Goal: Task Accomplishment & Management: Complete application form

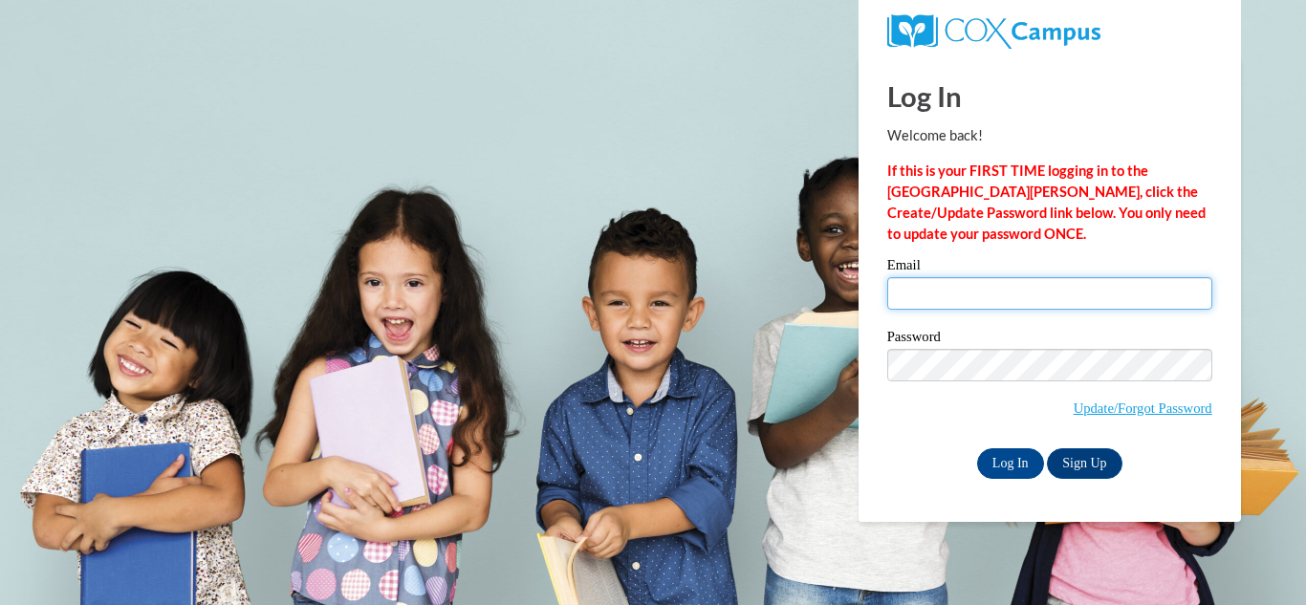
click at [1007, 287] on input "Email" at bounding box center [1049, 293] width 325 height 33
type input "[EMAIL_ADDRESS][DOMAIN_NAME]"
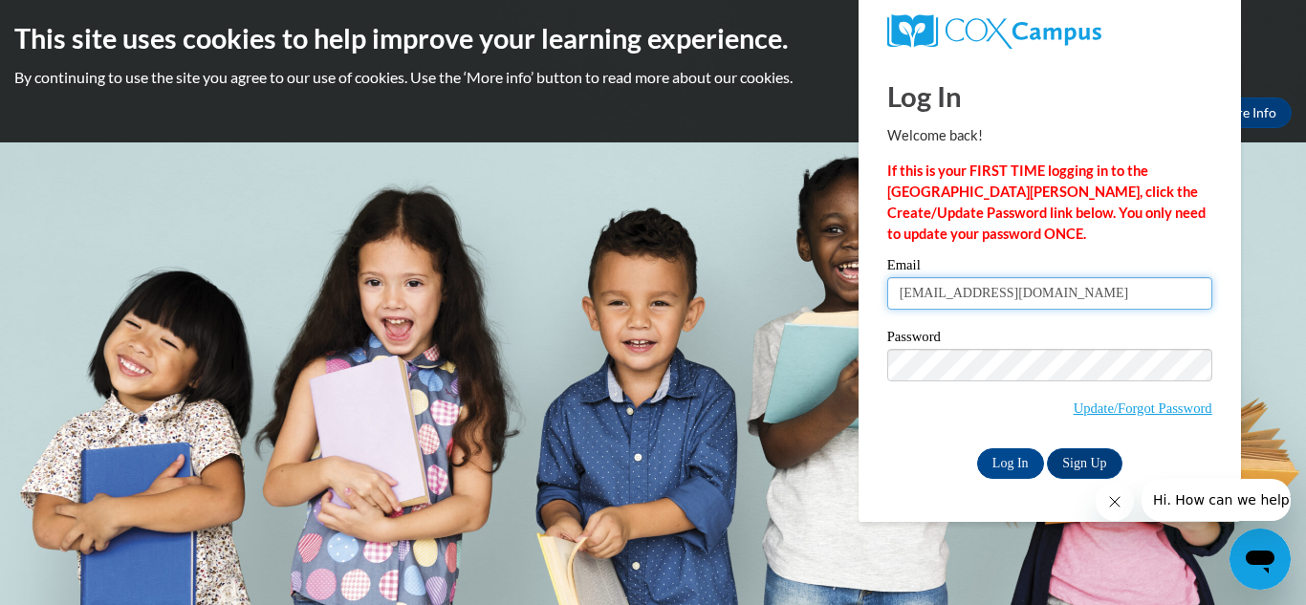
click at [1032, 289] on input "[EMAIL_ADDRESS][DOMAIN_NAME]" at bounding box center [1049, 293] width 325 height 33
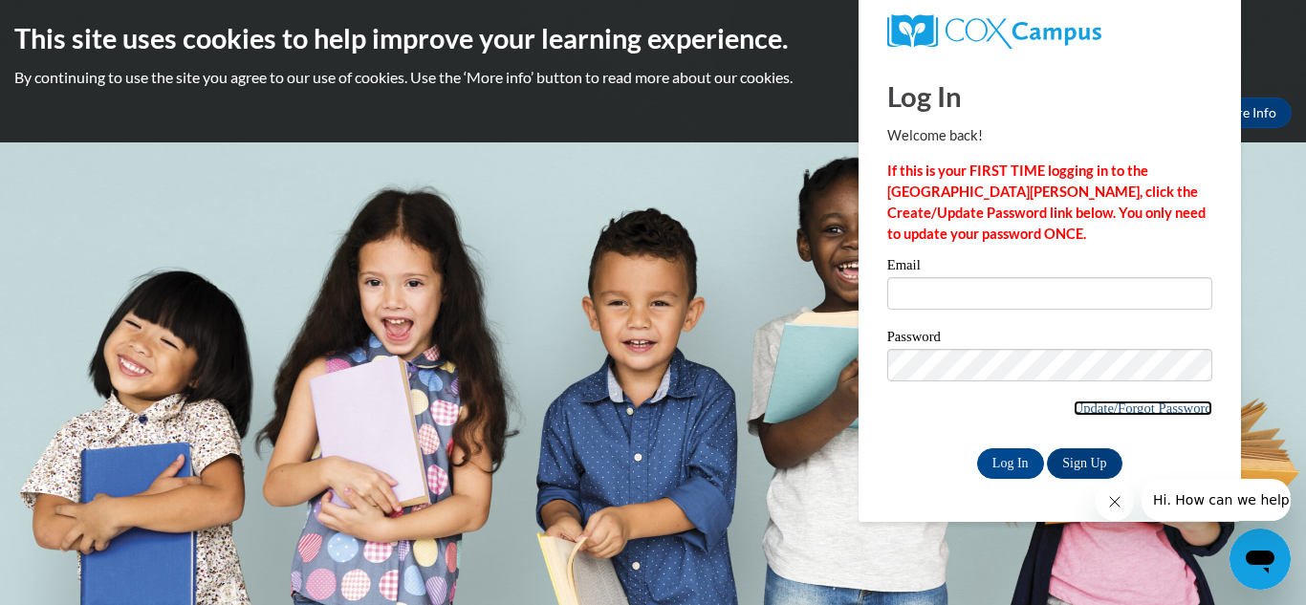
click at [1146, 415] on link "Update/Forgot Password" at bounding box center [1143, 408] width 139 height 15
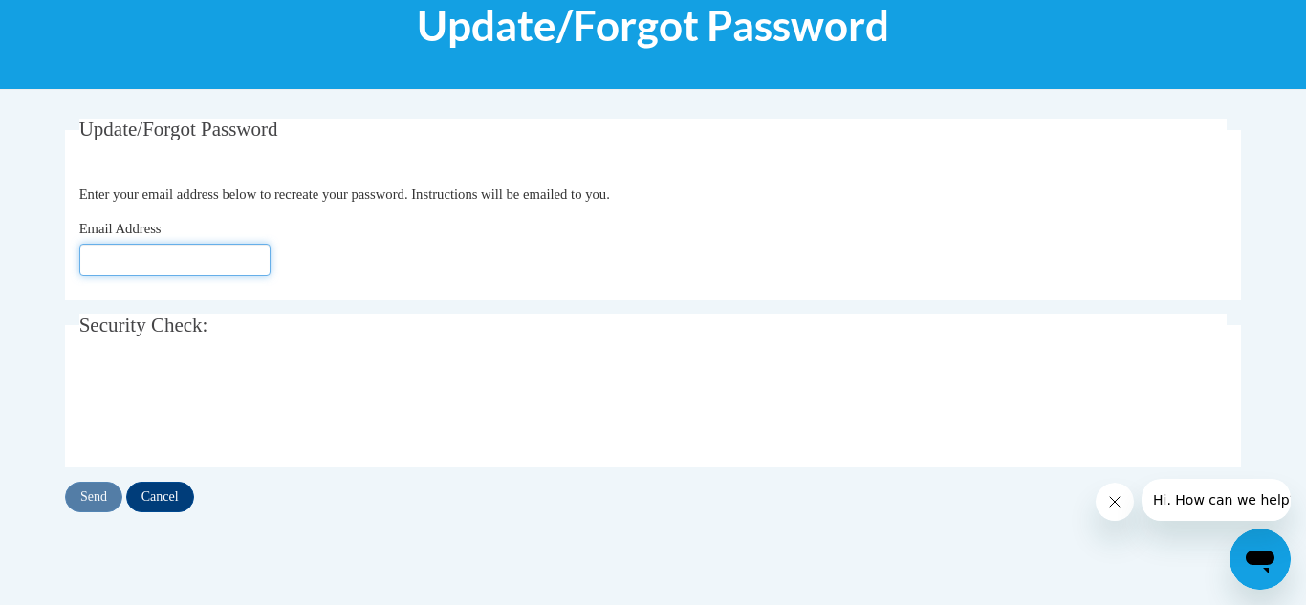
click at [185, 265] on input "Email Address" at bounding box center [174, 260] width 191 height 33
type input "[EMAIL_ADDRESS][DOMAIN_NAME]"
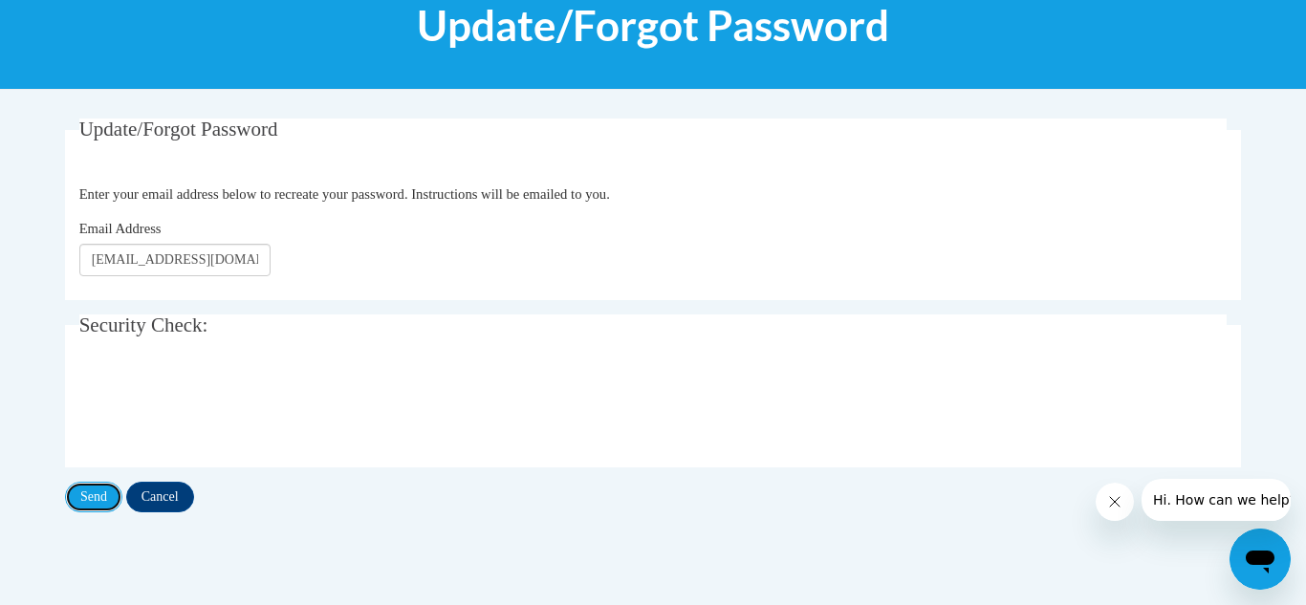
click at [103, 496] on input "Send" at bounding box center [93, 497] width 57 height 31
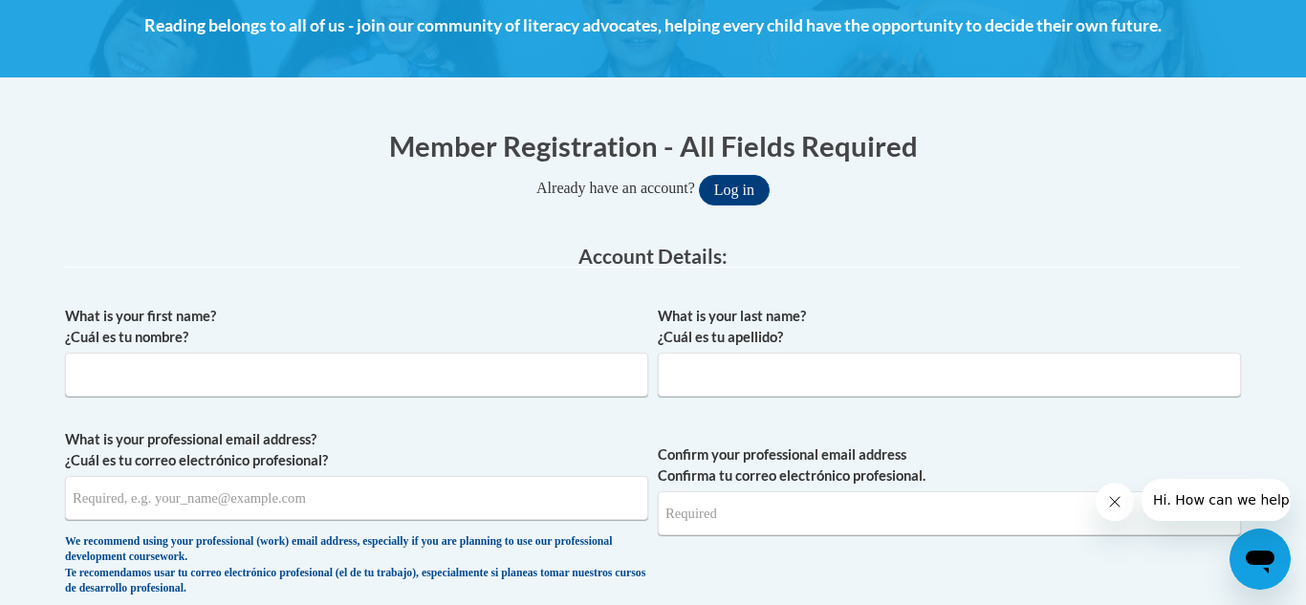
scroll to position [303, 0]
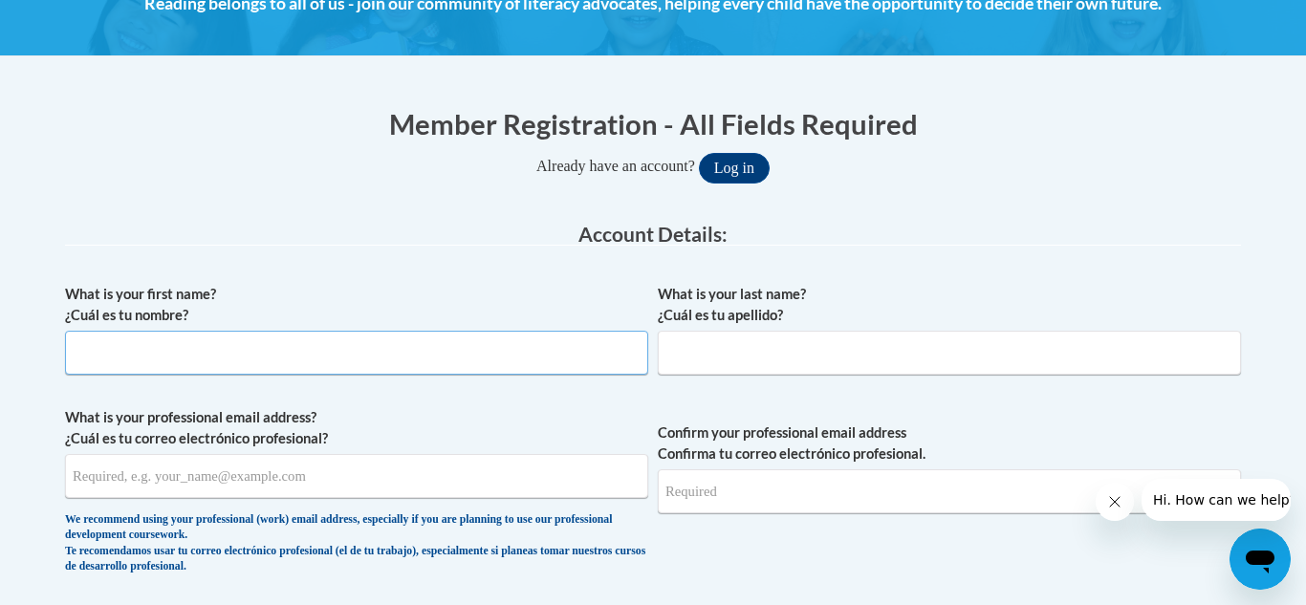
click at [458, 336] on input "What is your first name? ¿Cuál es tu nombre?" at bounding box center [356, 353] width 583 height 44
type input "[PERSON_NAME]"
click at [747, 363] on input "What is your last name? ¿Cuál es tu apellido?" at bounding box center [949, 353] width 583 height 44
type input "[PERSON_NAME]"
click at [416, 480] on input "What is your professional email address? ¿Cuál es tu correo electrónico profesi…" at bounding box center [356, 476] width 583 height 44
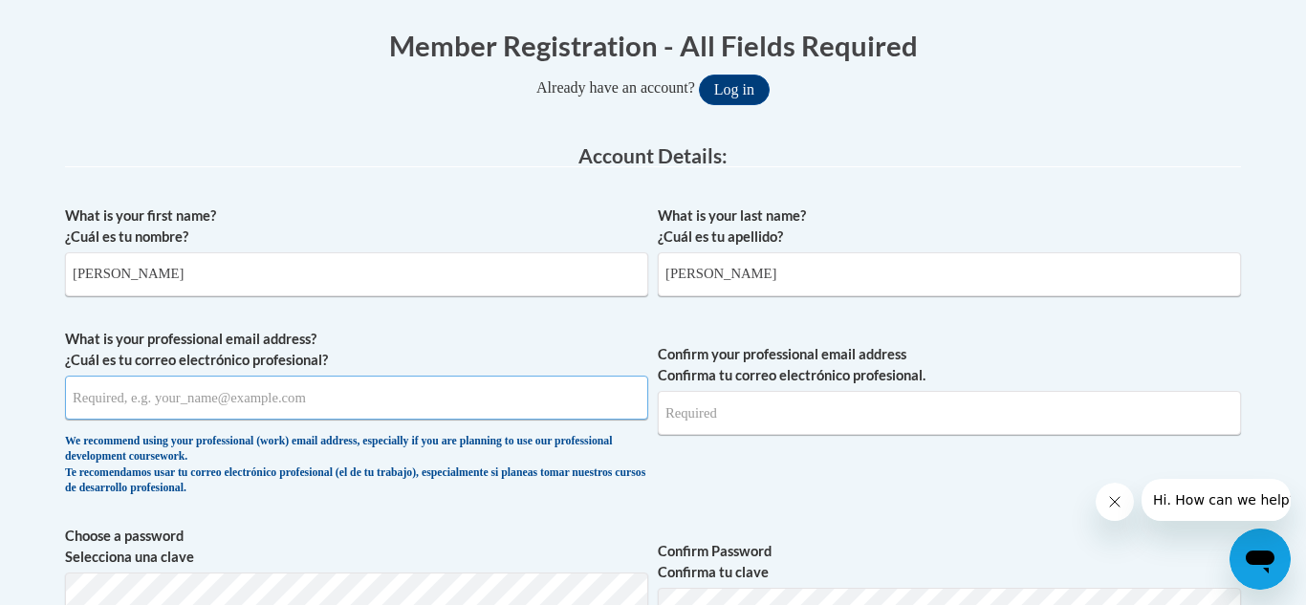
scroll to position [384, 0]
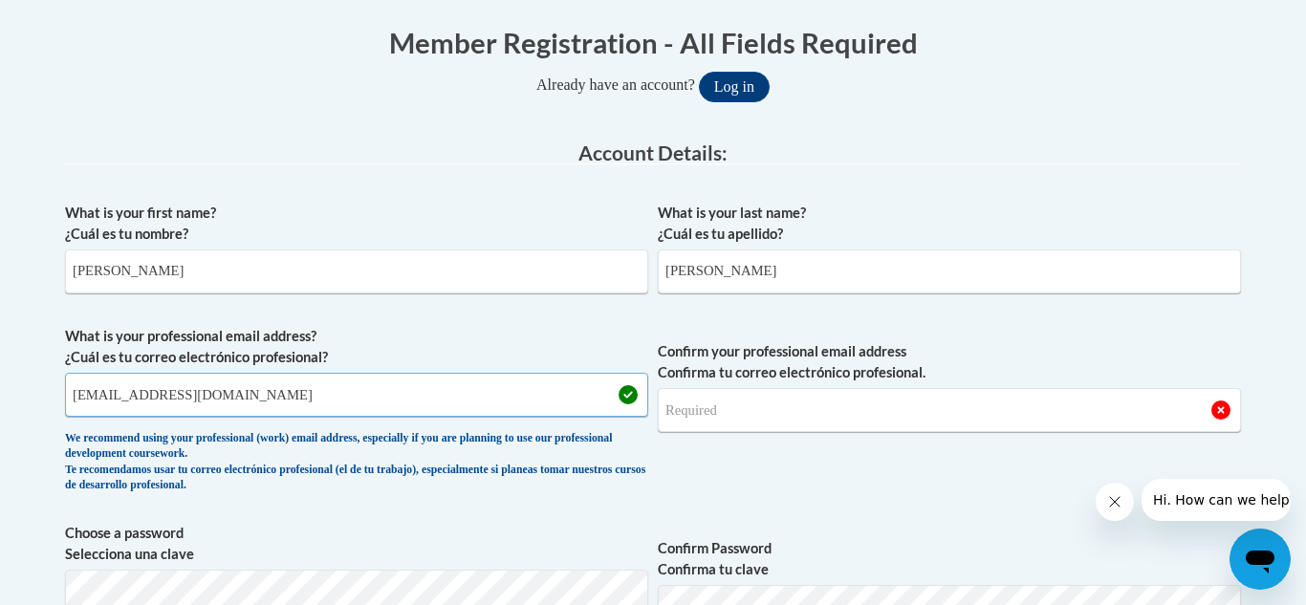
type input "[EMAIL_ADDRESS][DOMAIN_NAME]"
click at [786, 409] on input "Confirm your professional email address Confirma tu correo electrónico profesio…" at bounding box center [949, 410] width 583 height 44
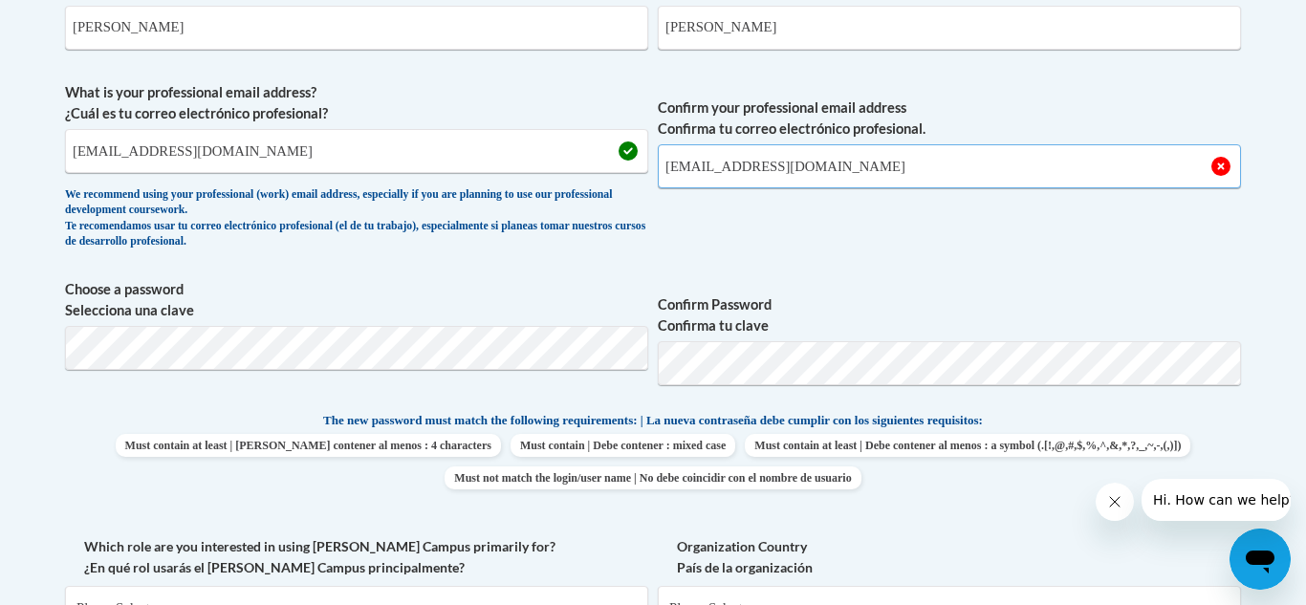
scroll to position [633, 0]
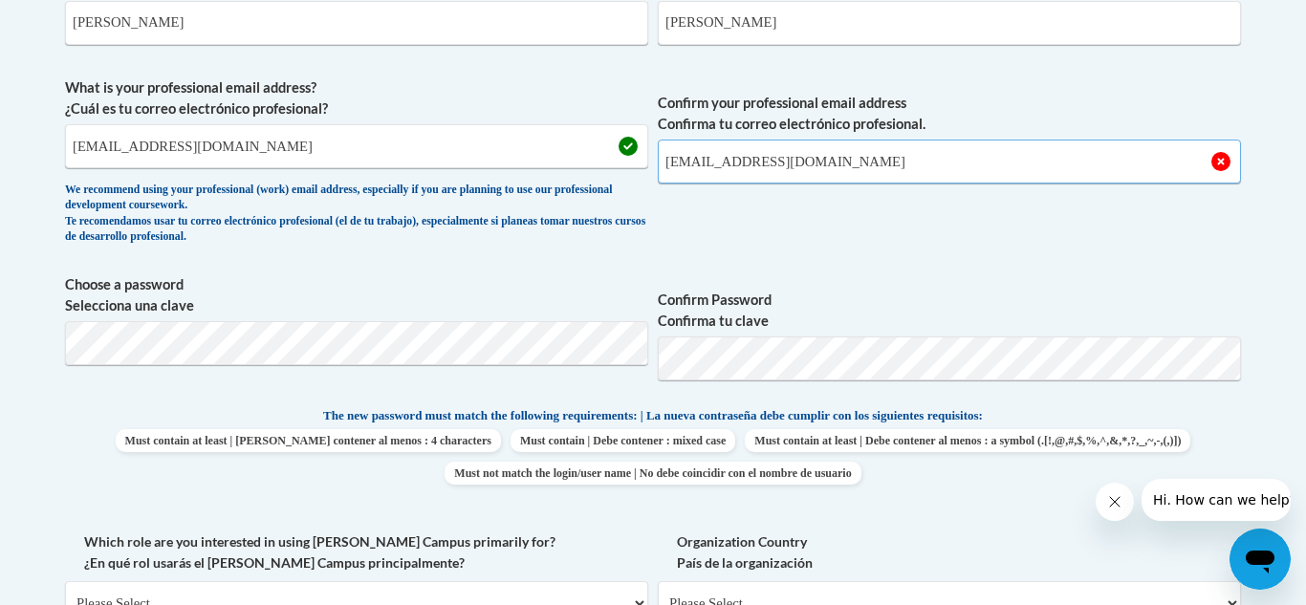
type input "[EMAIL_ADDRESS][DOMAIN_NAME]"
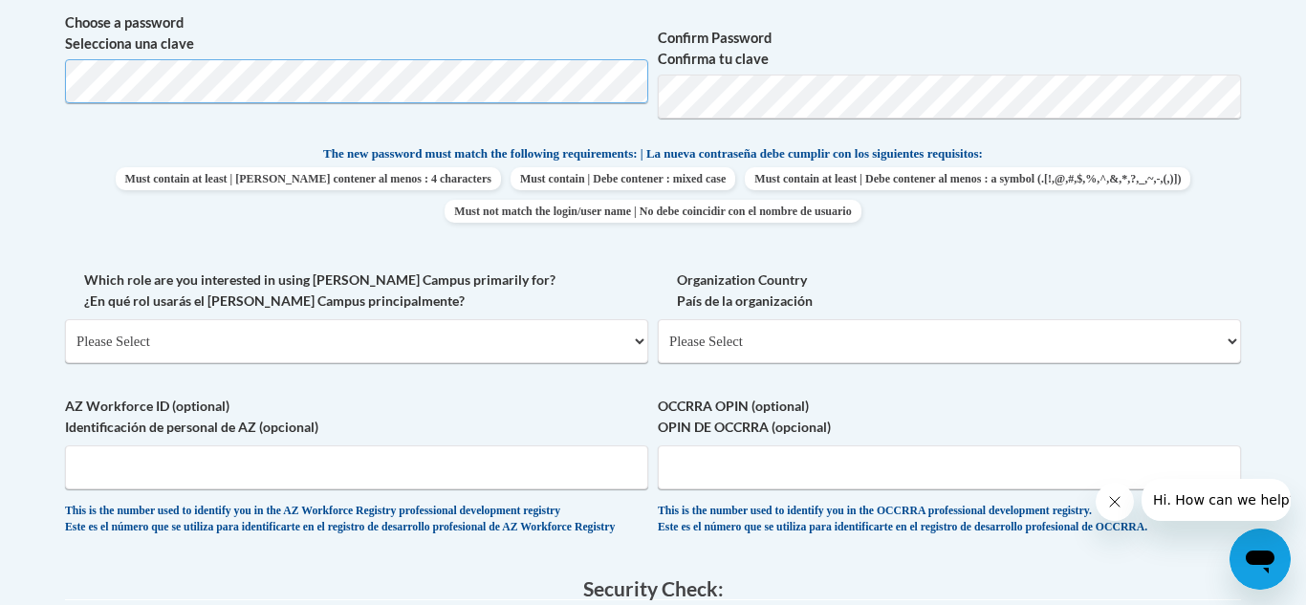
scroll to position [897, 0]
click at [623, 340] on select "Please Select College/University | Colegio/Universidad Community/Nonprofit Part…" at bounding box center [356, 339] width 583 height 44
click at [824, 342] on select "Please Select [GEOGRAPHIC_DATA] | [GEOGRAPHIC_DATA] Outside of [GEOGRAPHIC_DATA…" at bounding box center [949, 339] width 583 height 44
select select "ad49bcad-a171-4b2e-b99c-48b446064914"
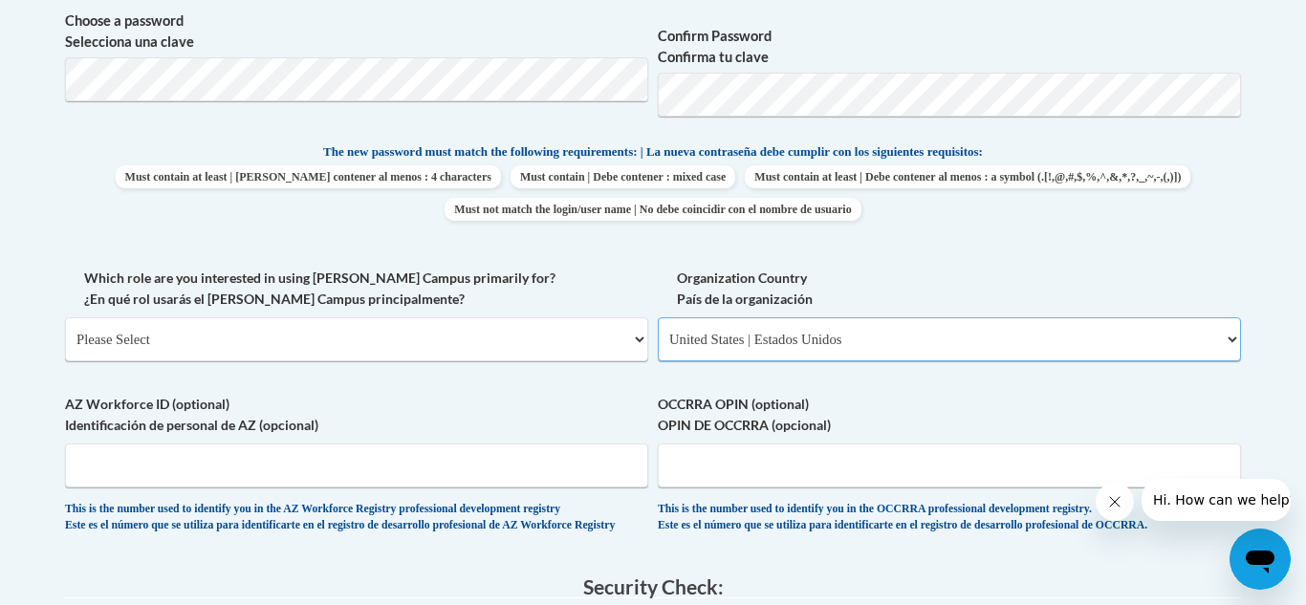
click at [658, 317] on select "Please Select [GEOGRAPHIC_DATA] | [GEOGRAPHIC_DATA] Outside of [GEOGRAPHIC_DATA…" at bounding box center [949, 339] width 583 height 44
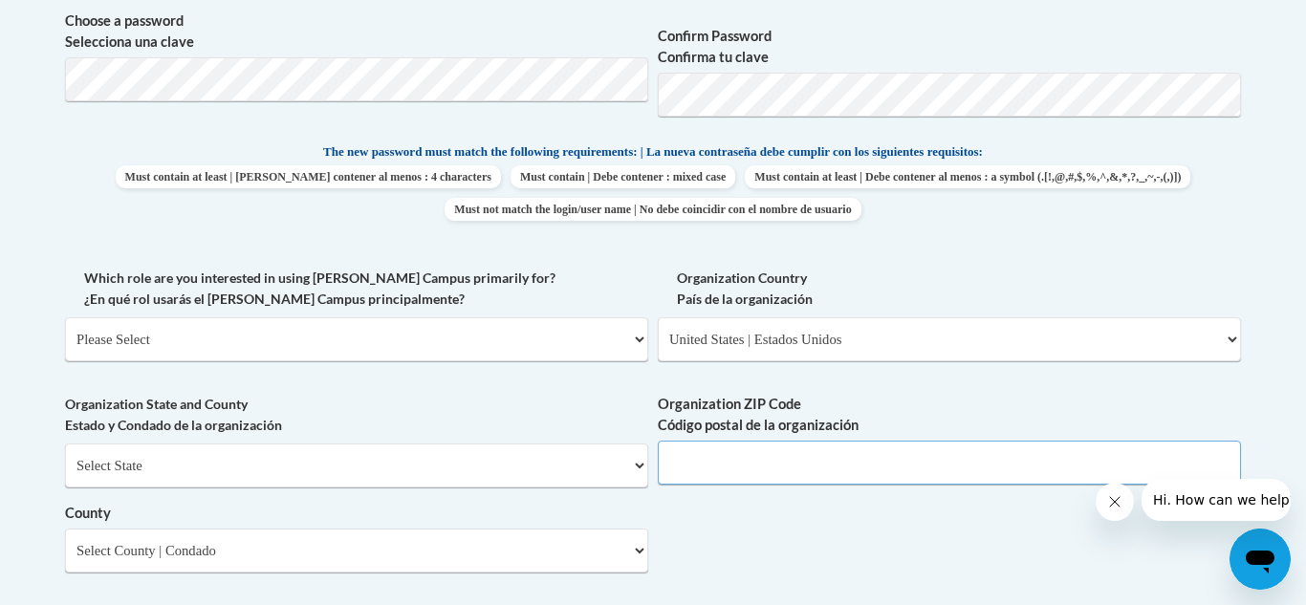
click at [813, 444] on input "Organization ZIP Code Código postal de la organización" at bounding box center [949, 463] width 583 height 44
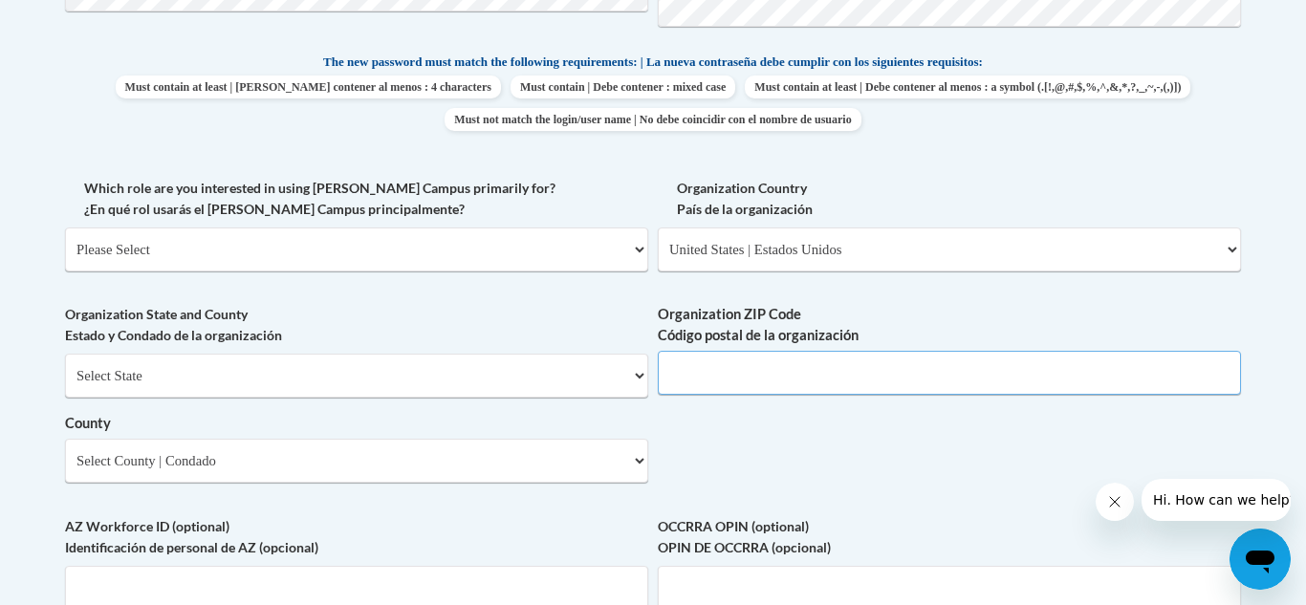
scroll to position [992, 0]
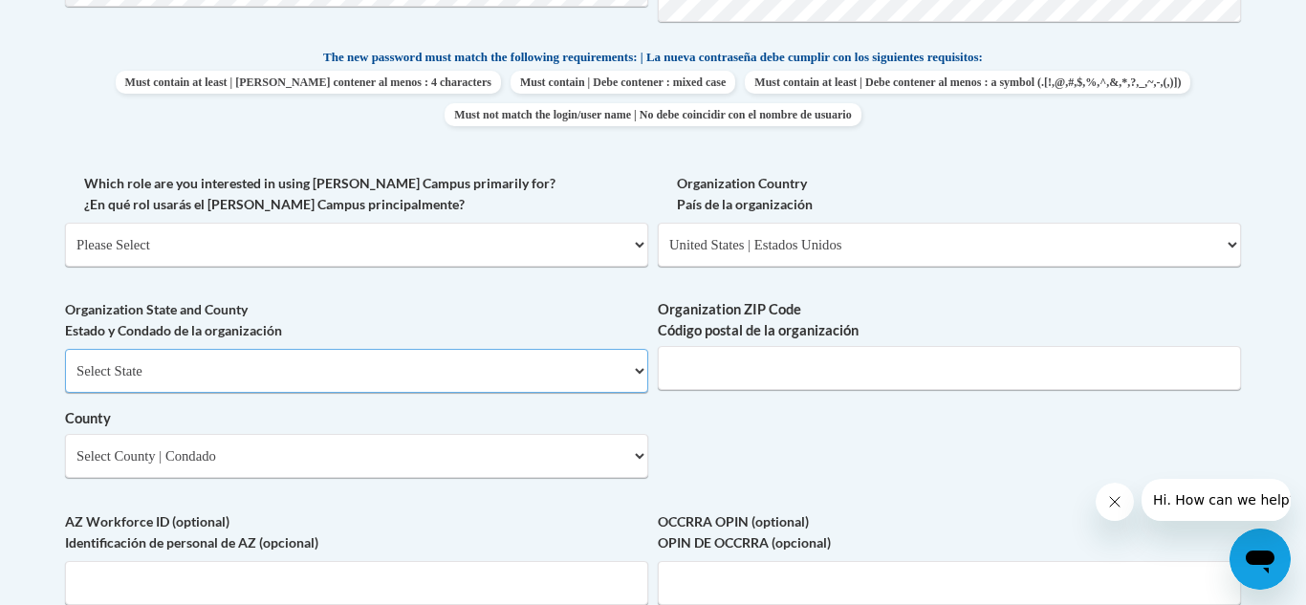
click at [448, 354] on select "Select State [US_STATE] [US_STATE] [US_STATE] [US_STATE] [US_STATE] [US_STATE] …" at bounding box center [356, 371] width 583 height 44
select select "[US_STATE]"
click at [65, 349] on select "Select State [US_STATE] [US_STATE] [US_STATE] [US_STATE] [US_STATE] [US_STATE] …" at bounding box center [356, 371] width 583 height 44
click at [424, 468] on select "County" at bounding box center [356, 456] width 583 height 44
select select "[PERSON_NAME]"
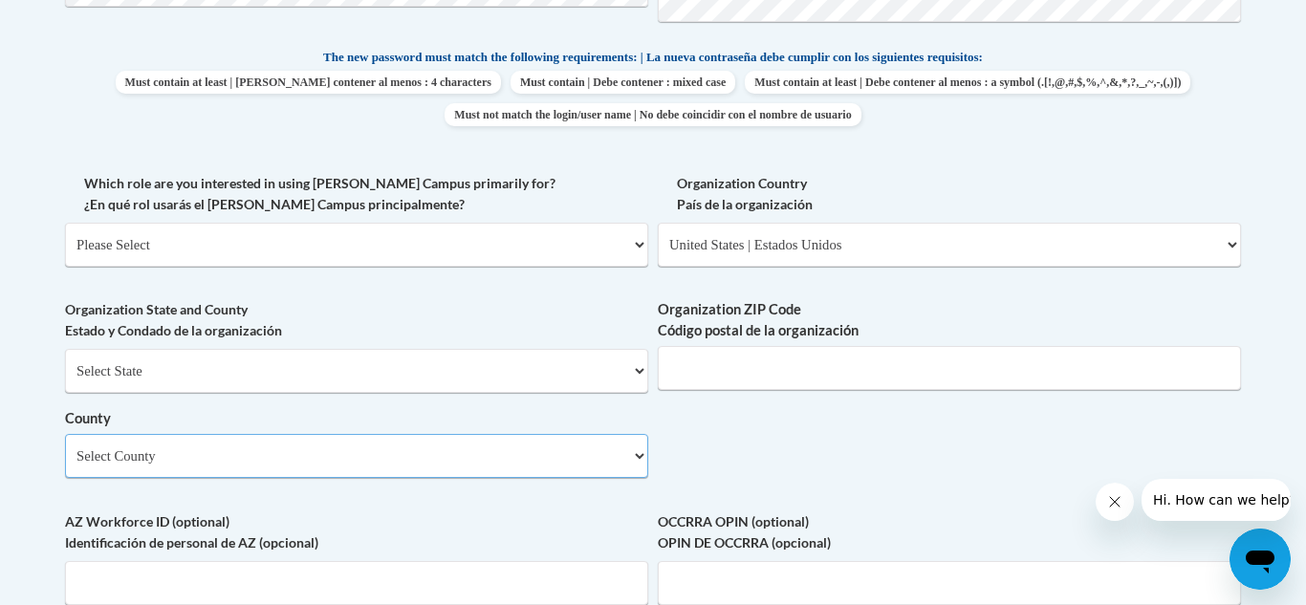
click at [65, 434] on select "Select County [PERSON_NAME][GEOGRAPHIC_DATA] [GEOGRAPHIC_DATA] [GEOGRAPHIC_DATA…" at bounding box center [356, 456] width 583 height 44
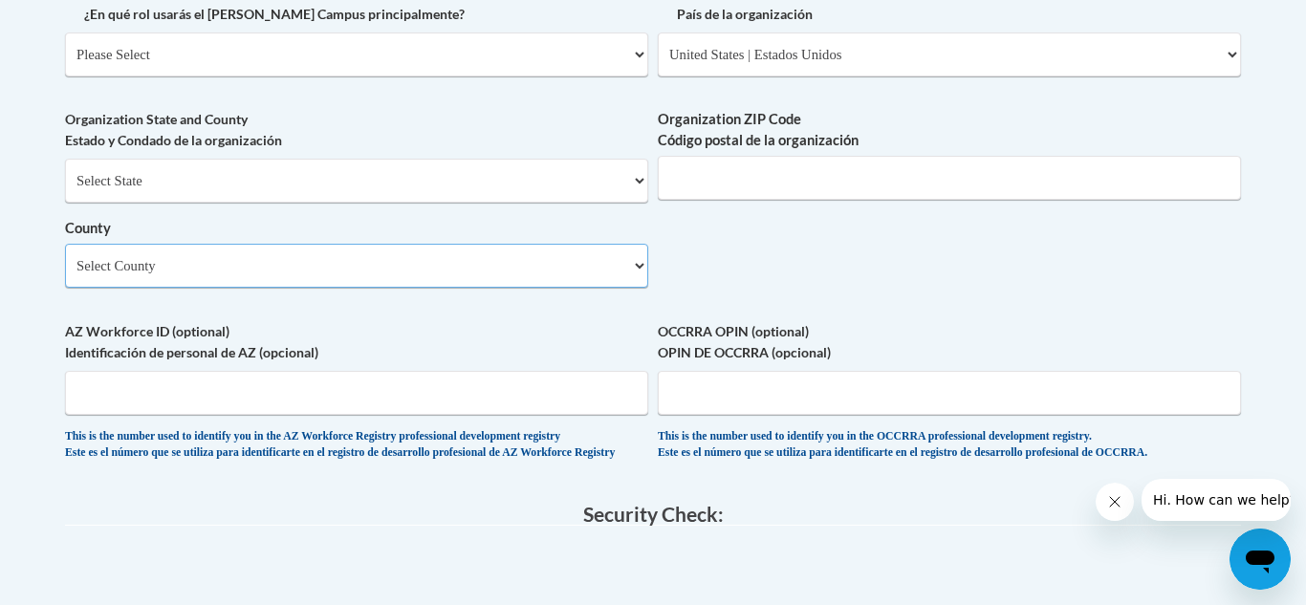
scroll to position [1237, 0]
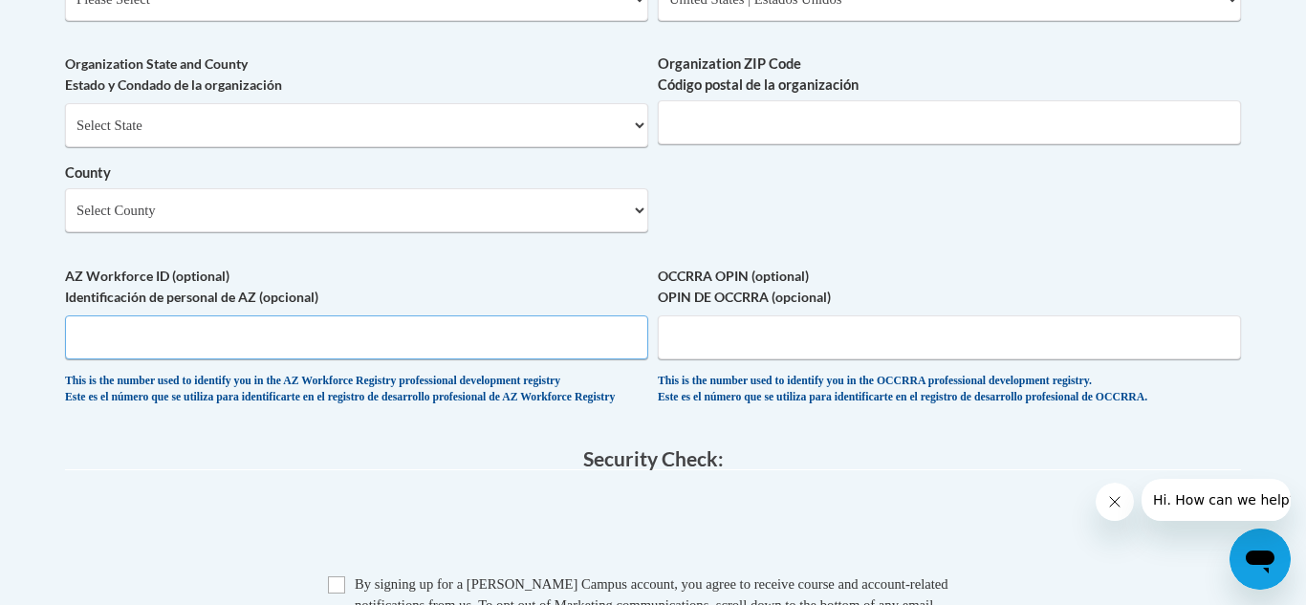
click at [430, 337] on input "AZ Workforce ID (optional) Identificación de personal de AZ (opcional)" at bounding box center [356, 338] width 583 height 44
click at [764, 329] on input "OCCRRA OPIN (optional) OPIN DE OCCRRA (opcional)" at bounding box center [949, 338] width 583 height 44
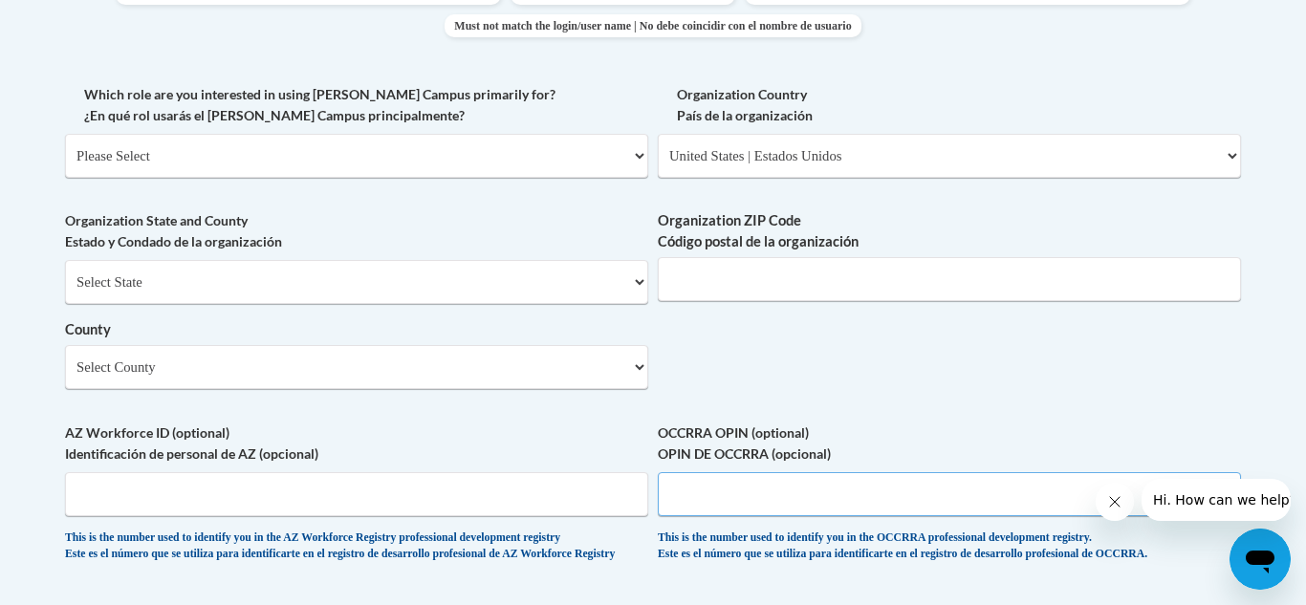
scroll to position [1082, 0]
click at [822, 264] on input "Organization ZIP Code Código postal de la organización" at bounding box center [949, 278] width 583 height 44
click at [571, 144] on select "Please Select College/University | Colegio/Universidad Community/Nonprofit Part…" at bounding box center [356, 155] width 583 height 44
select select "49058d88-fc43-4af8-93ac-fa8ced758464"
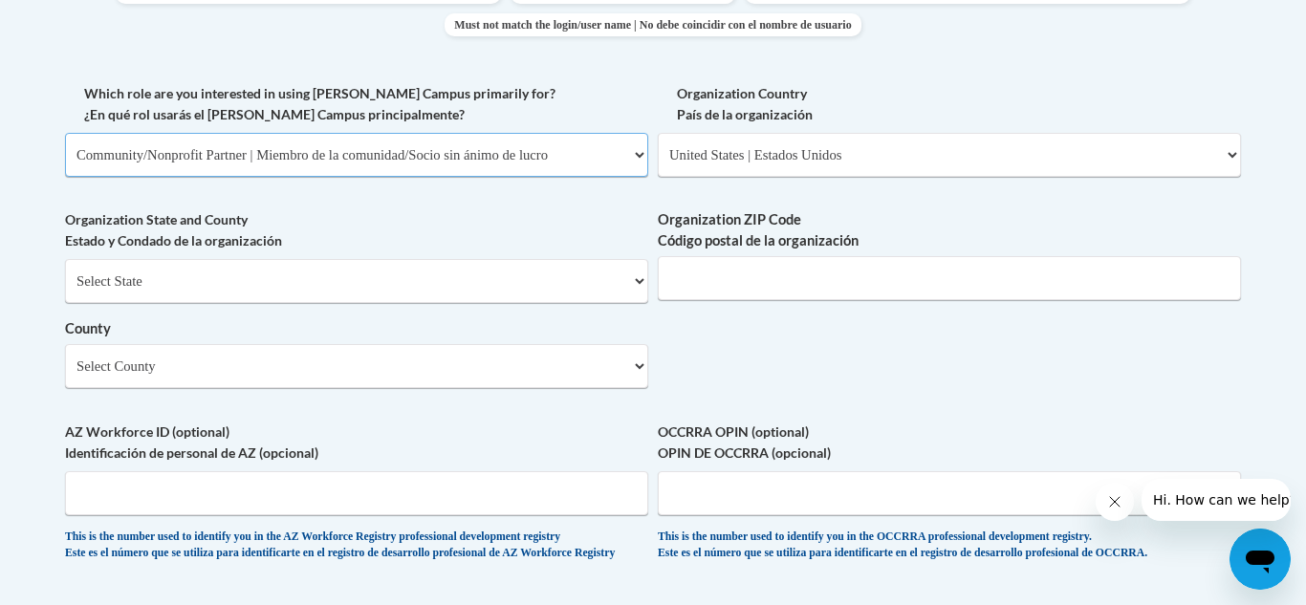
click at [65, 133] on select "Please Select College/University | Colegio/Universidad Community/Nonprofit Part…" at bounding box center [356, 155] width 583 height 44
select select "null"
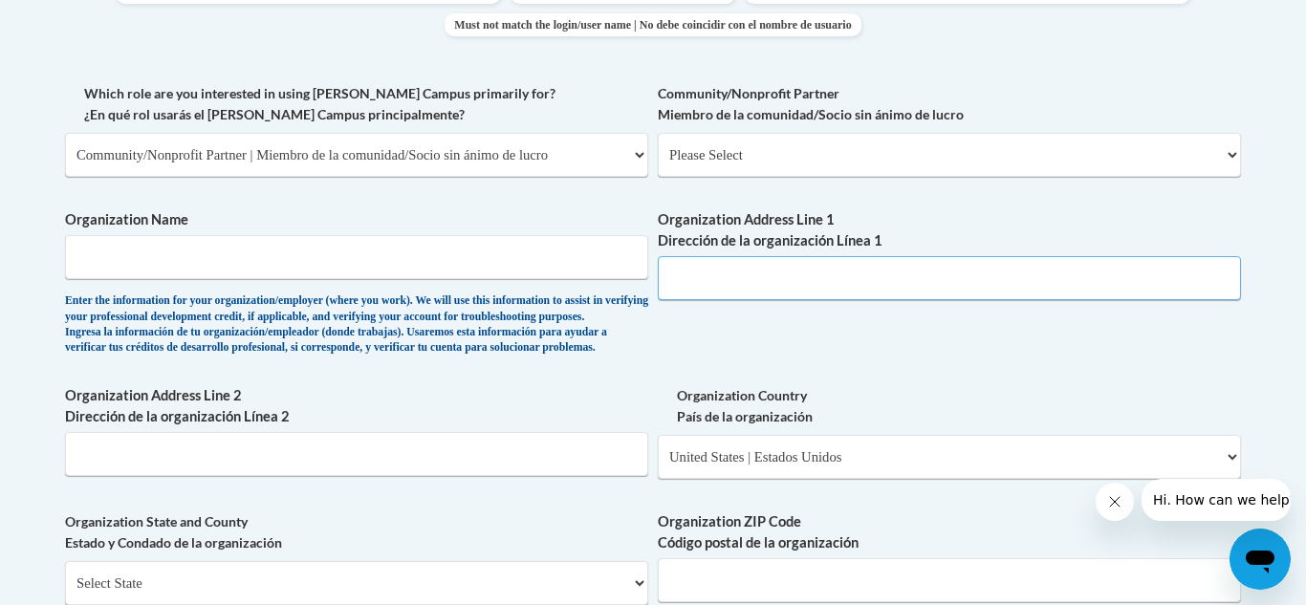
click at [776, 290] on input "Organization Address Line 1 Dirección de la organización Línea 1" at bounding box center [949, 278] width 583 height 44
click at [528, 145] on select "Please Select College/University | Colegio/Universidad Community/Nonprofit Part…" at bounding box center [356, 155] width 583 height 44
click at [457, 357] on div "Enter the information for your organization/employer (where you work). We will …" at bounding box center [356, 325] width 583 height 63
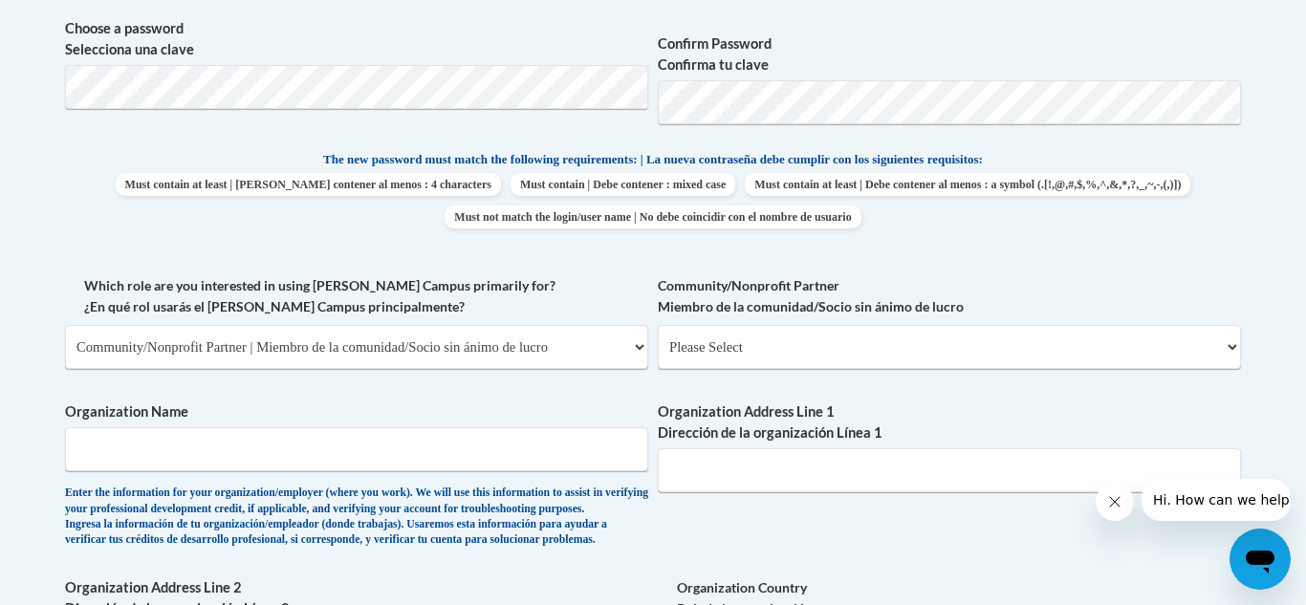
scroll to position [886, 0]
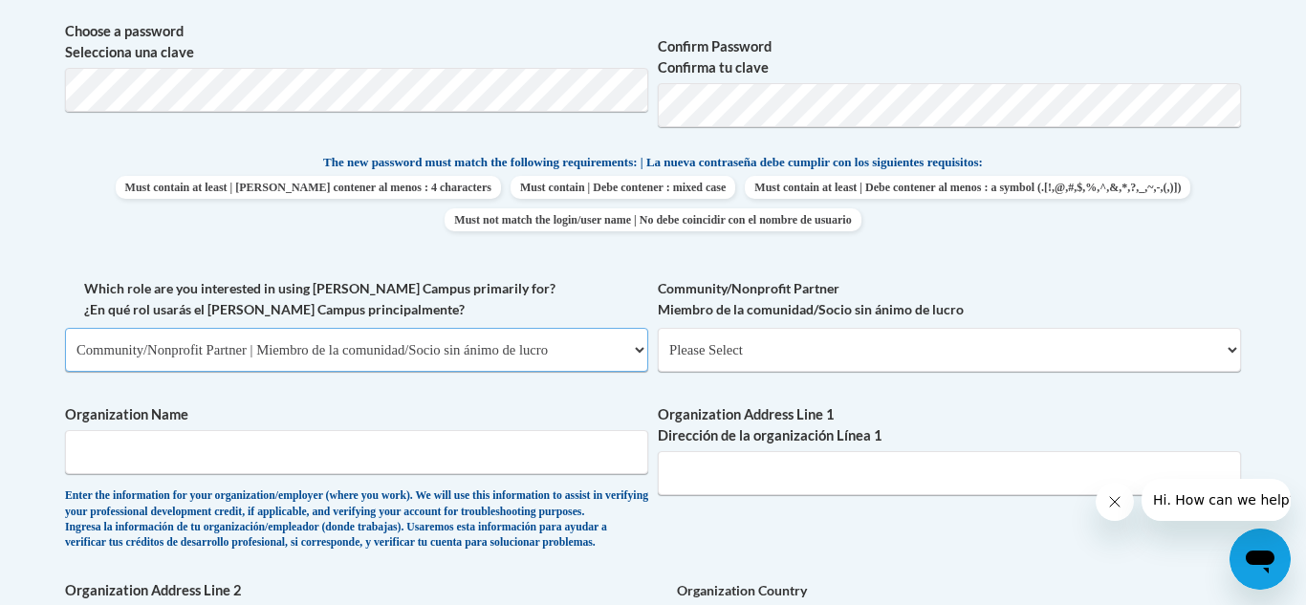
click at [449, 357] on select "Please Select College/University | Colegio/Universidad Community/Nonprofit Part…" at bounding box center [356, 350] width 583 height 44
select select "fbf2d438-af2f-41f8-98f1-81c410e29de3"
click at [65, 328] on select "Please Select College/University | Colegio/Universidad Community/Nonprofit Part…" at bounding box center [356, 350] width 583 height 44
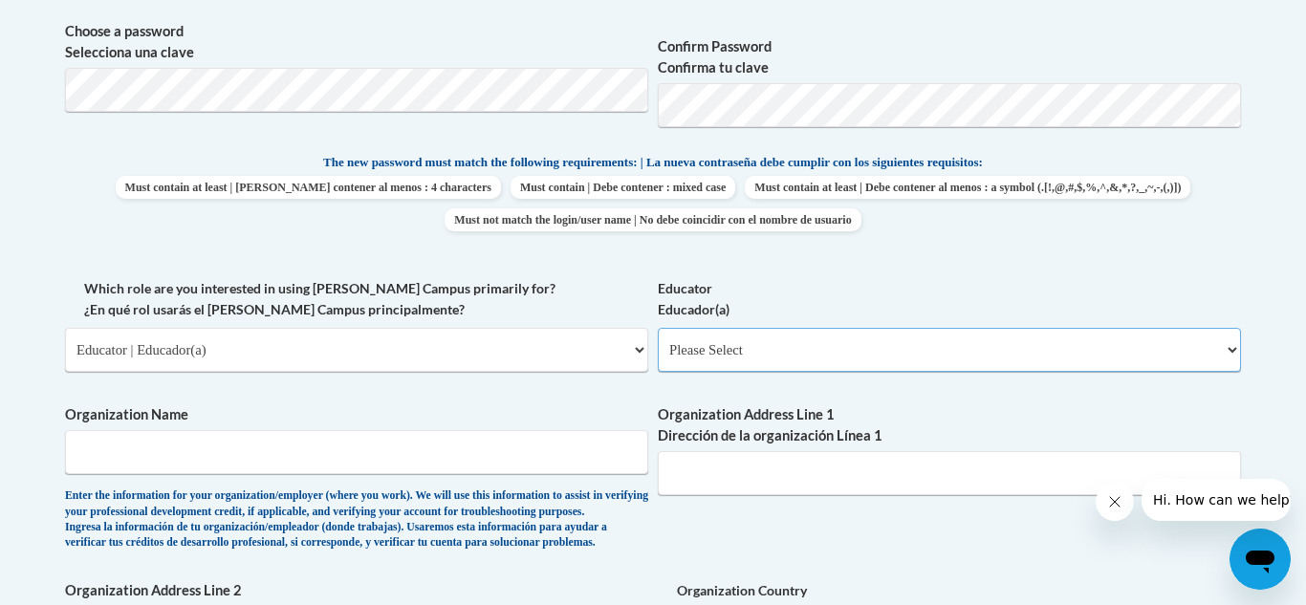
click at [760, 355] on select "Please Select Early Learning/Daycare Teacher/Family Home Care Provider | Maestr…" at bounding box center [949, 350] width 583 height 44
select select "5e2af403-4f2c-4e49-a02f-103e55d7b75b"
click at [658, 328] on select "Please Select Early Learning/Daycare Teacher/Family Home Care Provider | Maestr…" at bounding box center [949, 350] width 583 height 44
click at [250, 458] on input "Organization Name" at bounding box center [356, 452] width 583 height 44
type input "[GEOGRAPHIC_DATA]"
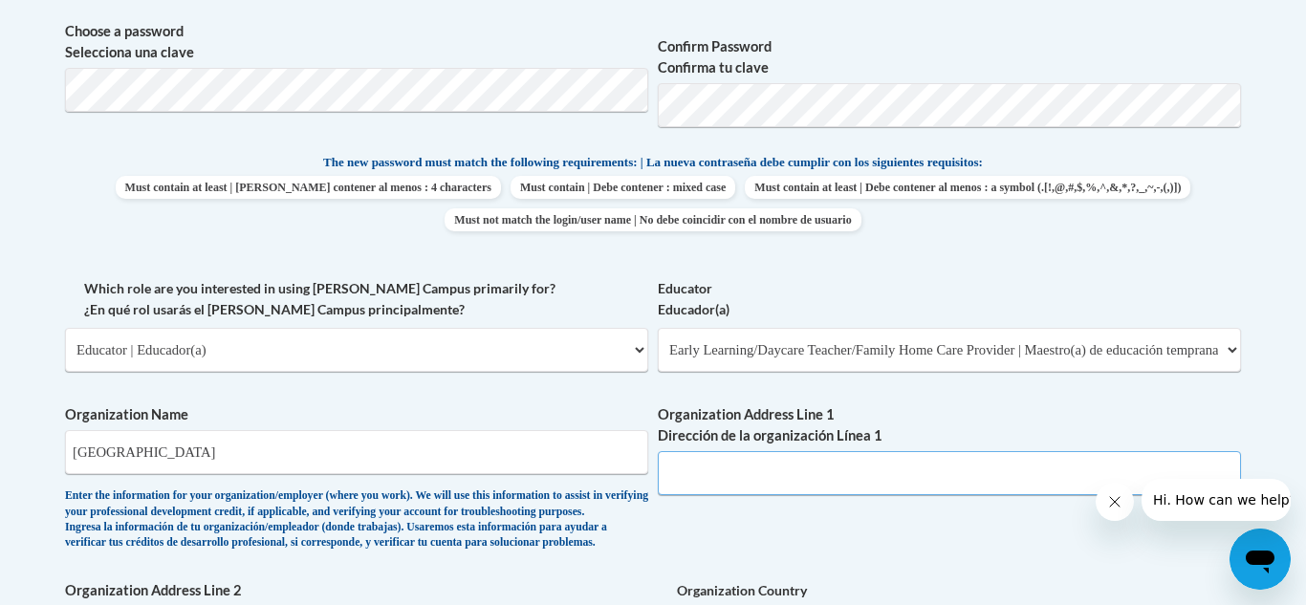
click at [721, 490] on input "Organization Address Line 1 Dirección de la organización Línea 1" at bounding box center [949, 473] width 583 height 44
type input "[STREET_ADDRESS]"
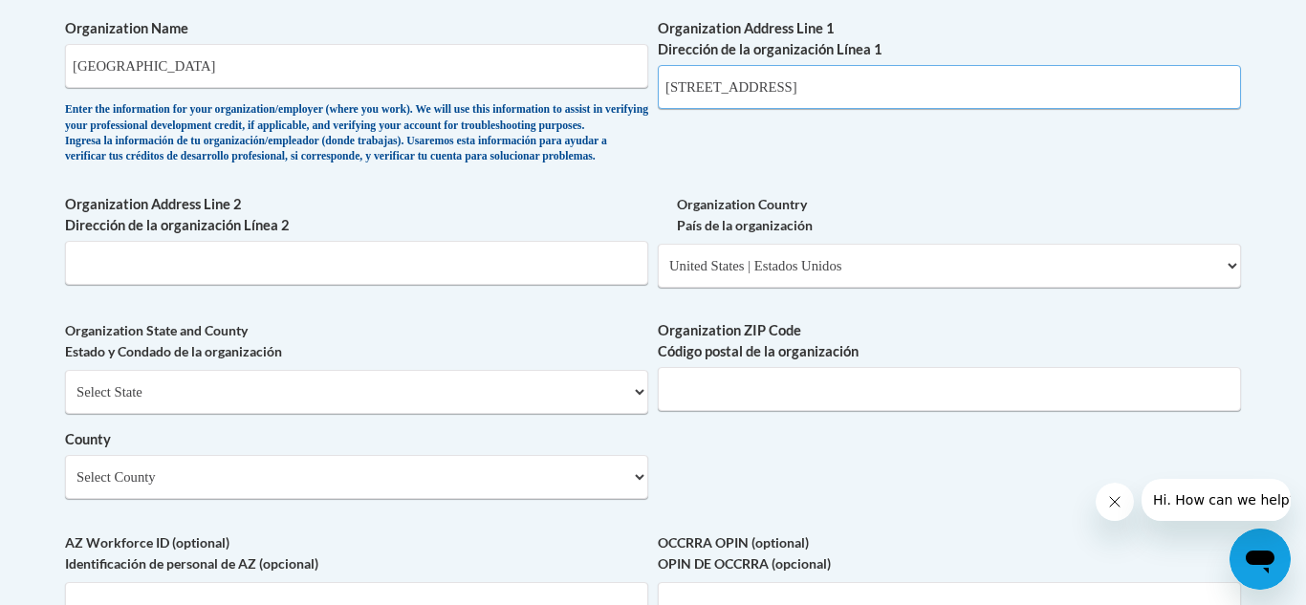
scroll to position [1292, 0]
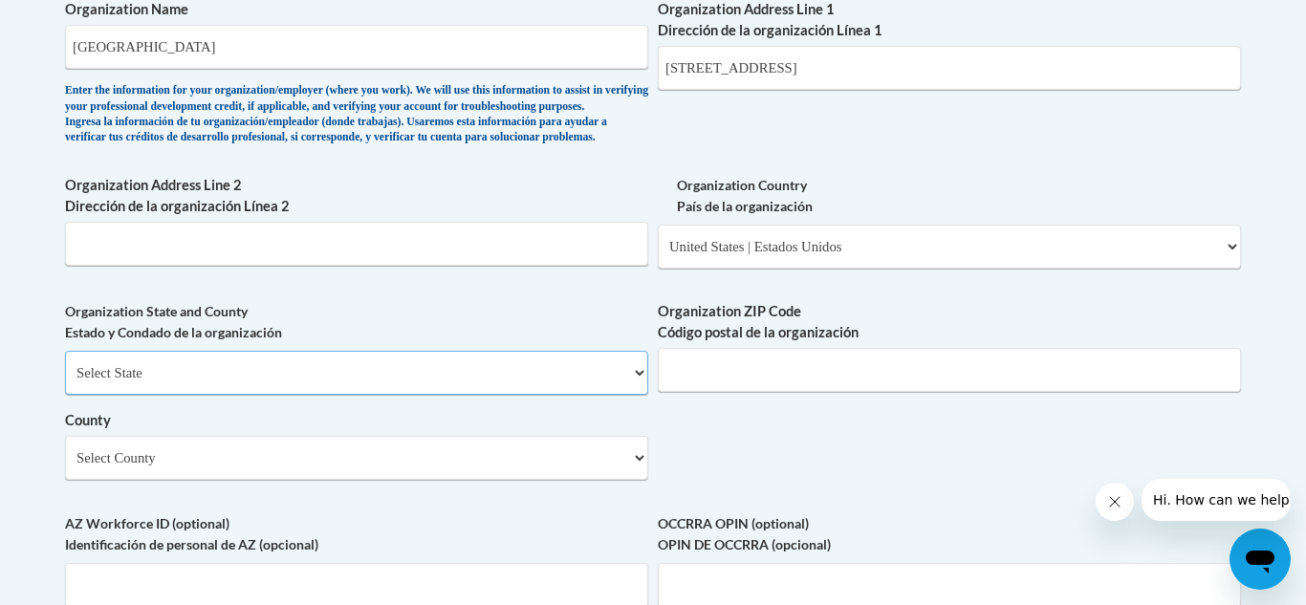
click at [215, 395] on select "Select State [US_STATE] [US_STATE] [US_STATE] [US_STATE] [US_STATE] [US_STATE] …" at bounding box center [356, 373] width 583 height 44
select select "[US_STATE]"
click at [65, 382] on select "Select State [US_STATE] [US_STATE] [US_STATE] [US_STATE] [US_STATE] [US_STATE] …" at bounding box center [356, 373] width 583 height 44
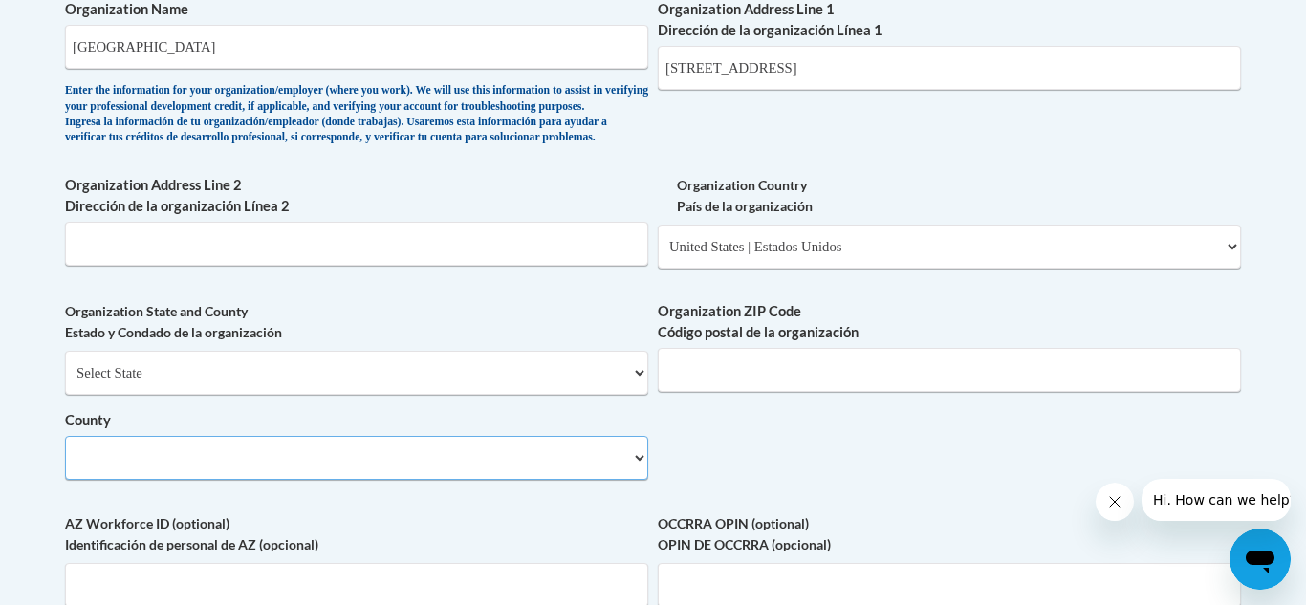
click at [151, 480] on select "County" at bounding box center [356, 458] width 583 height 44
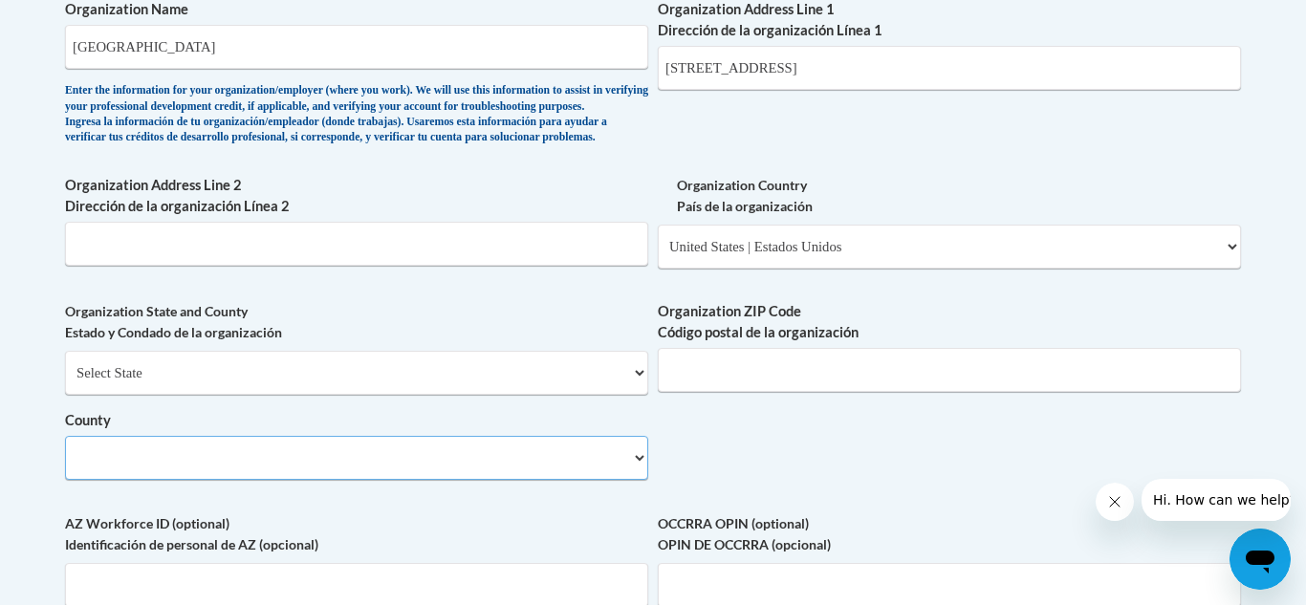
click at [151, 480] on select "County" at bounding box center [356, 458] width 583 height 44
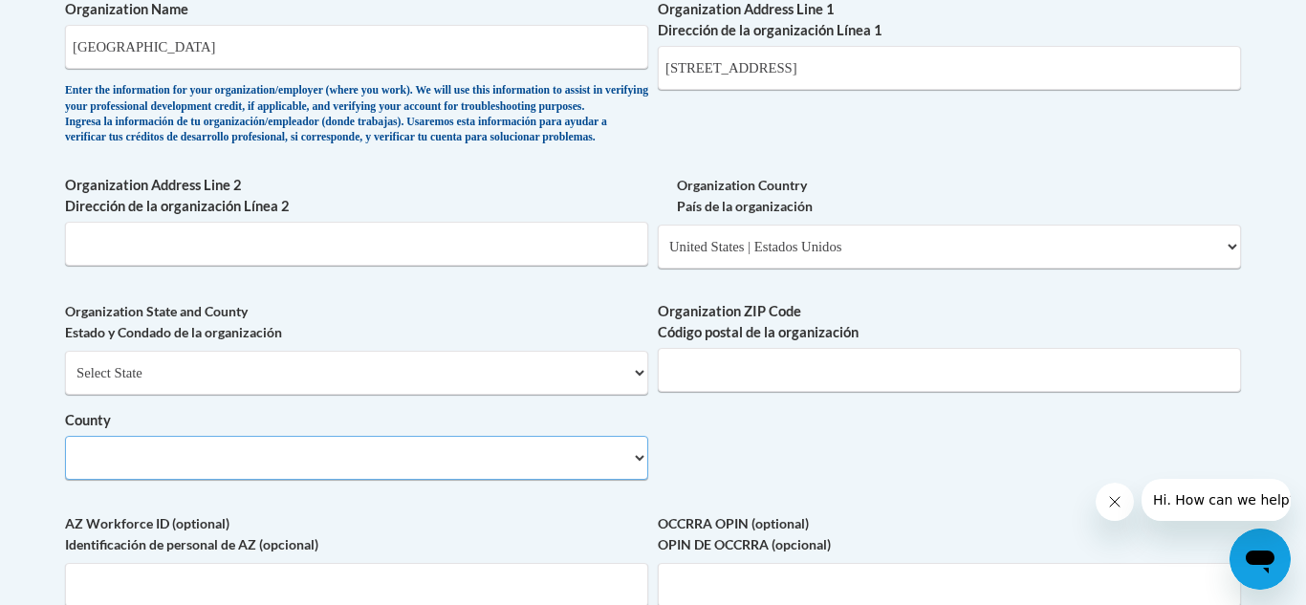
click at [151, 480] on select "County" at bounding box center [356, 458] width 583 height 44
click at [711, 392] on input "Organization ZIP Code Código postal de la organización" at bounding box center [949, 370] width 583 height 44
type input "43050"
click at [492, 480] on select "County" at bounding box center [356, 458] width 583 height 44
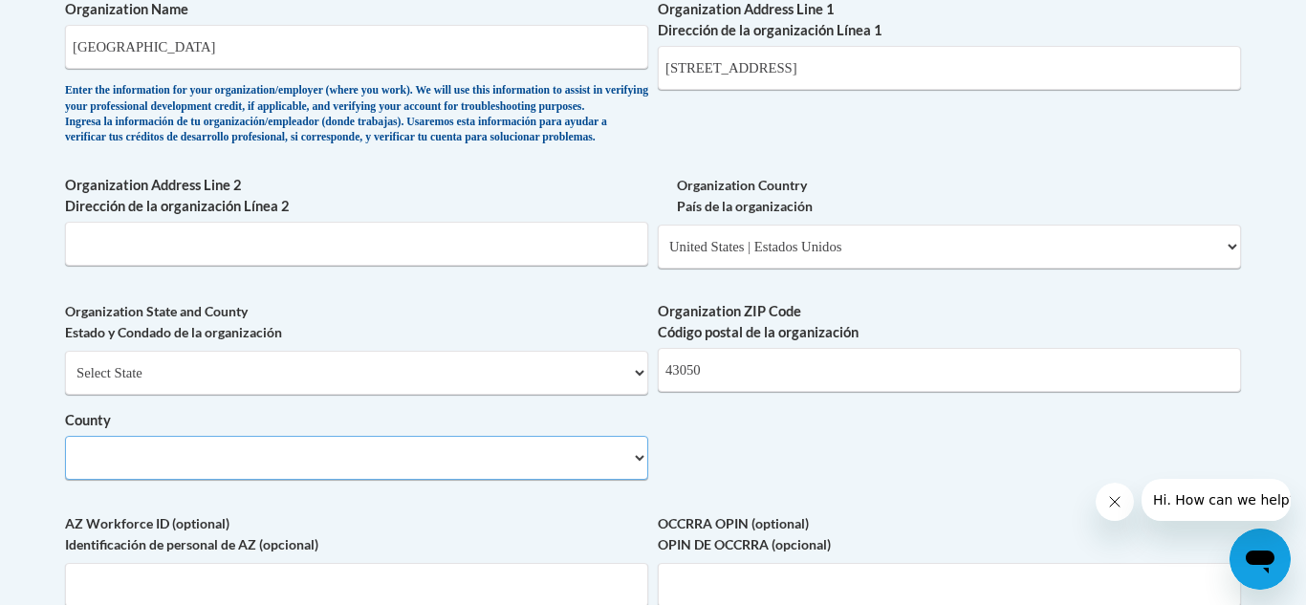
click at [492, 480] on select "County" at bounding box center [356, 458] width 583 height 44
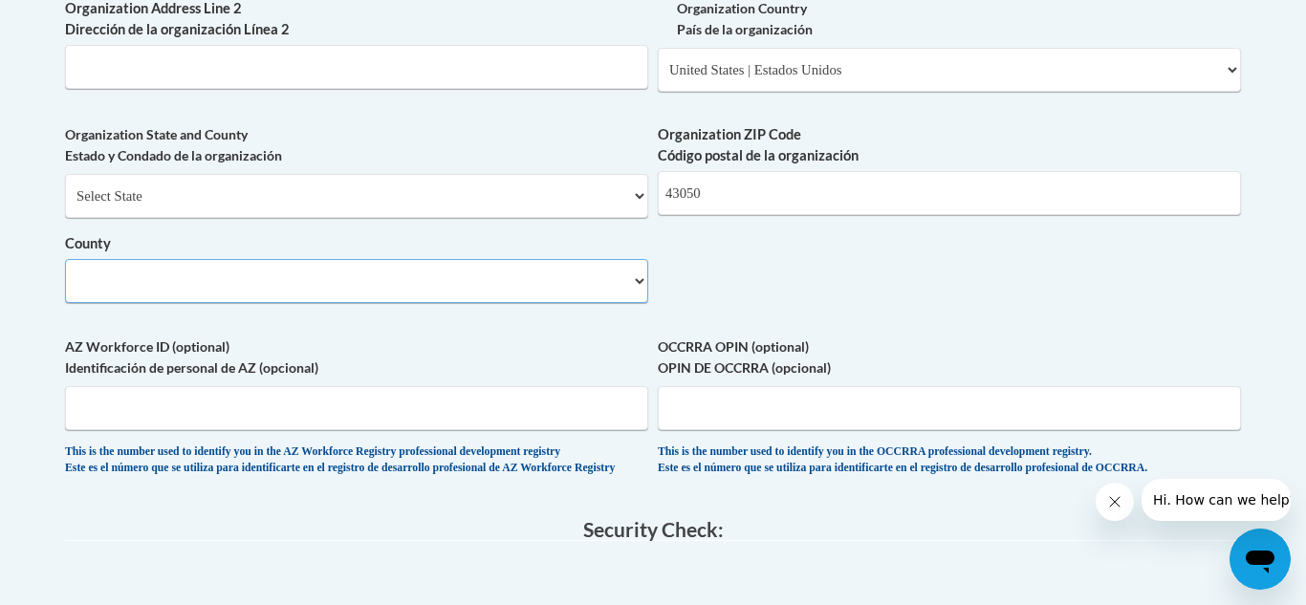
scroll to position [1467, 0]
click at [534, 305] on select "County" at bounding box center [356, 283] width 583 height 44
click at [644, 305] on select "County" at bounding box center [356, 283] width 583 height 44
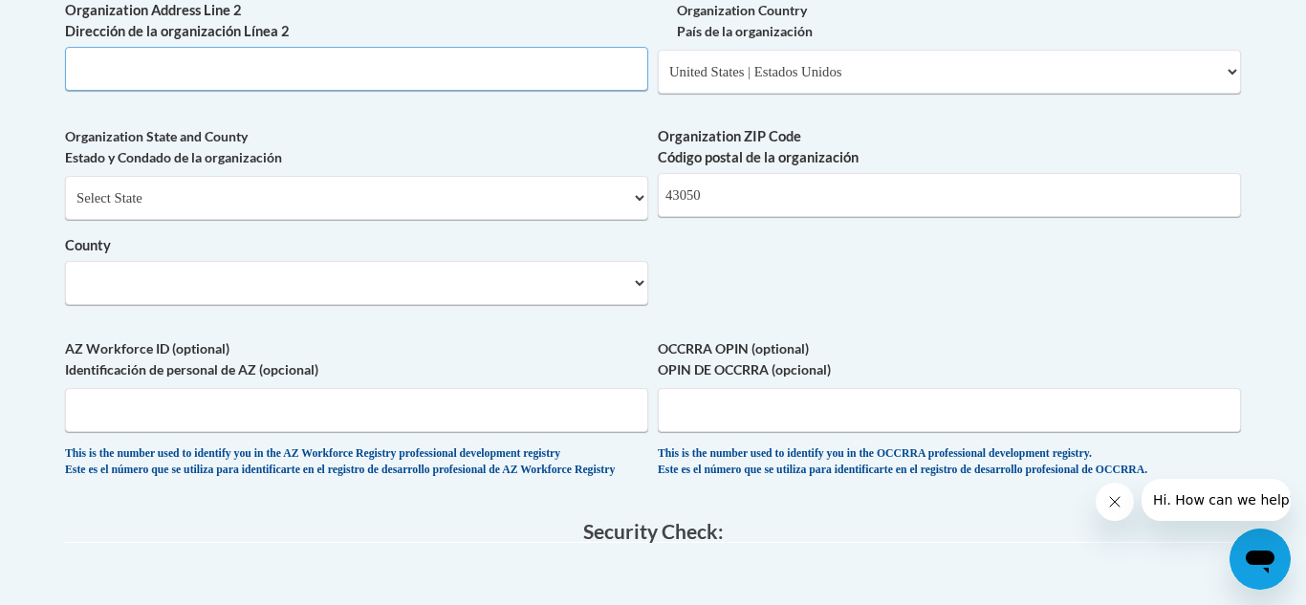
click at [315, 91] on input "Organization Address Line 2 Dirección de la organización Línea 2" at bounding box center [356, 69] width 583 height 44
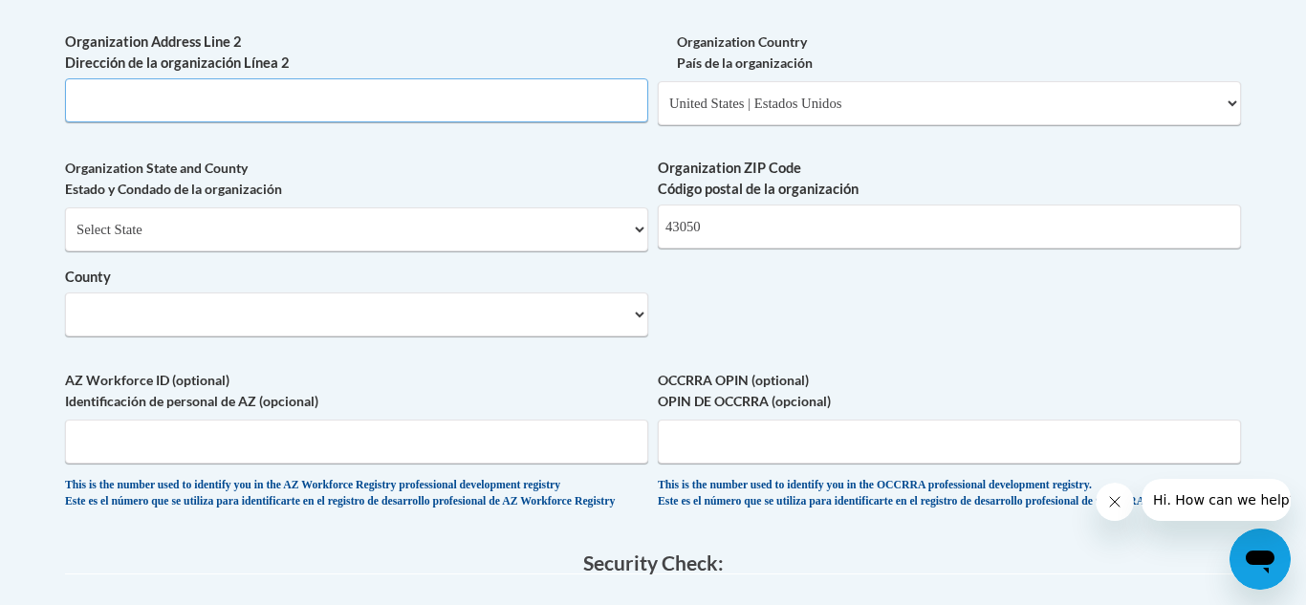
scroll to position [1438, 0]
